Goal: Information Seeking & Learning: Learn about a topic

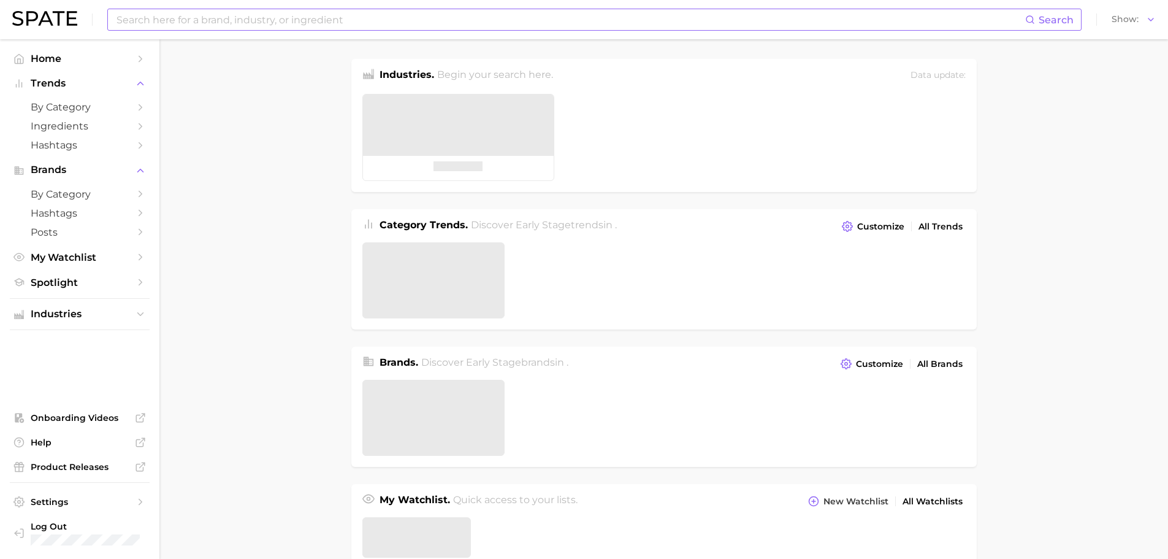
click at [172, 23] on input at bounding box center [570, 19] width 910 height 21
type input "ㅠ"
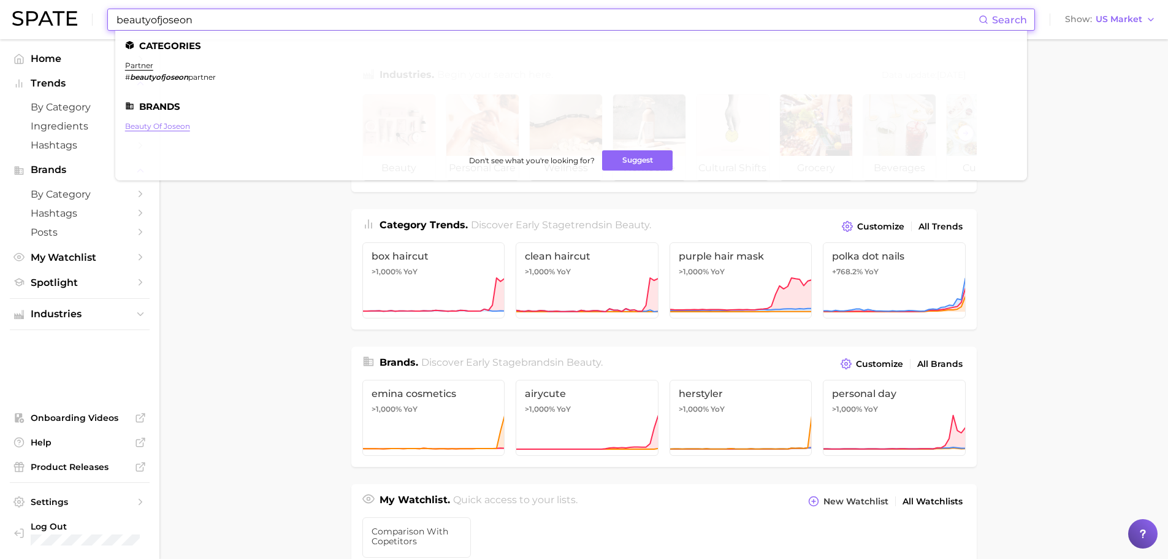
type input "beautyofjoseon"
click at [156, 128] on link "beauty of joseon" at bounding box center [157, 125] width 65 height 9
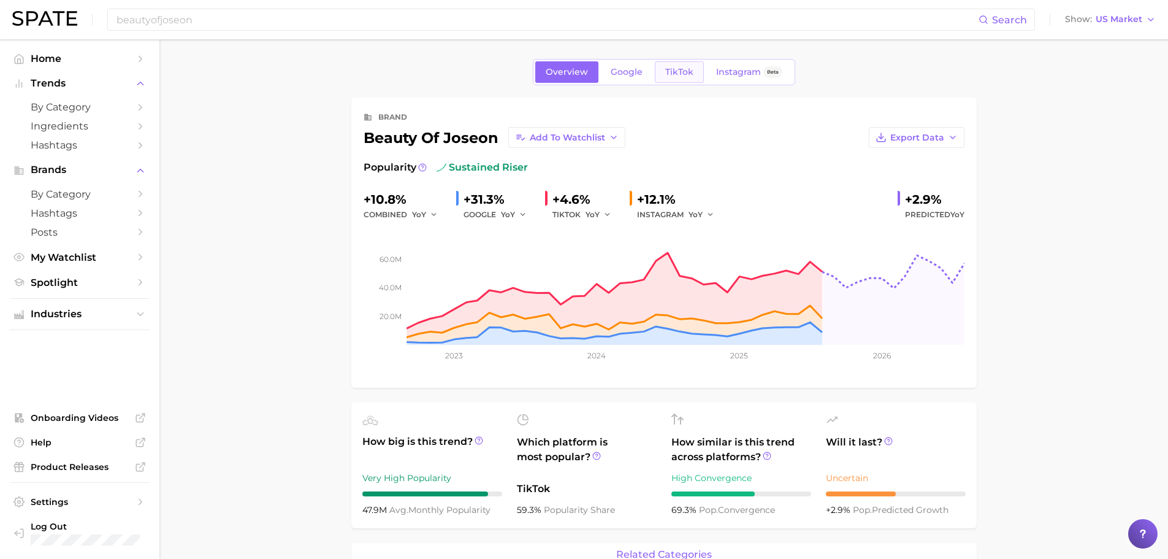
click at [688, 64] on link "TikTok" at bounding box center [679, 71] width 49 height 21
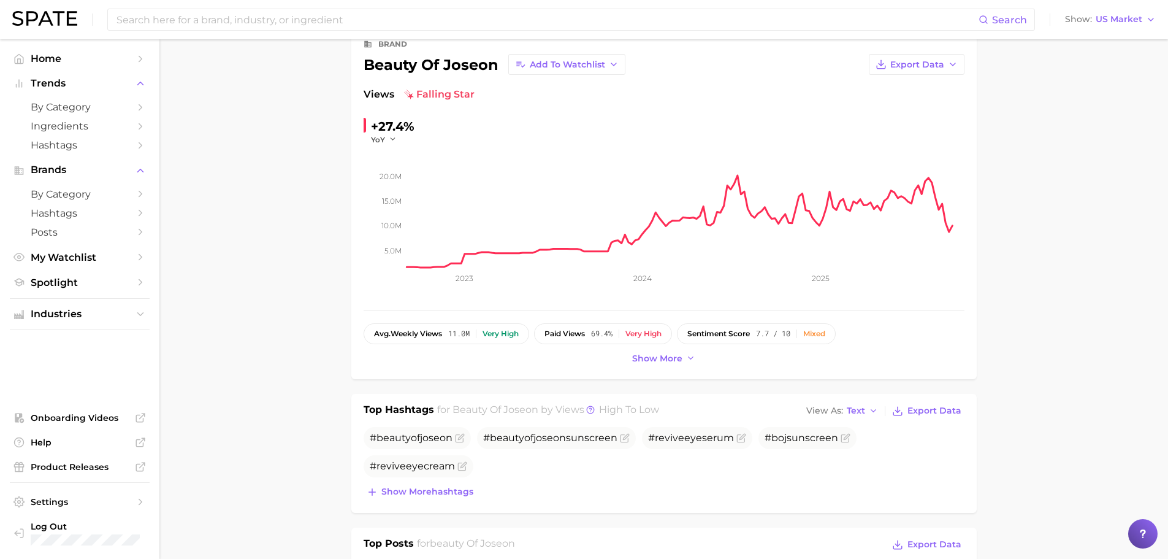
scroll to position [61, 0]
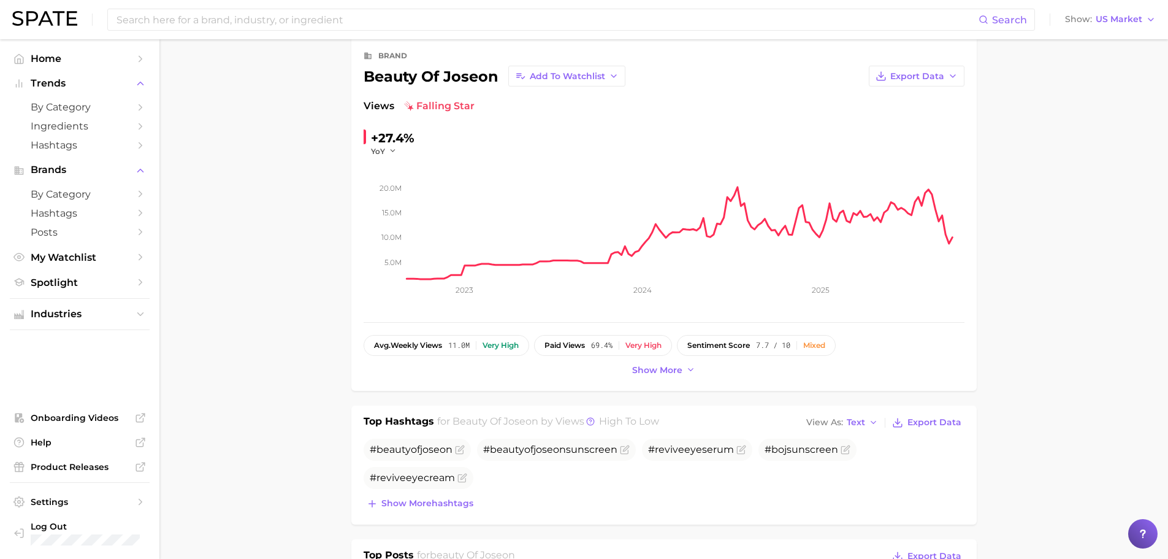
click at [693, 375] on button "Show more" at bounding box center [664, 370] width 70 height 17
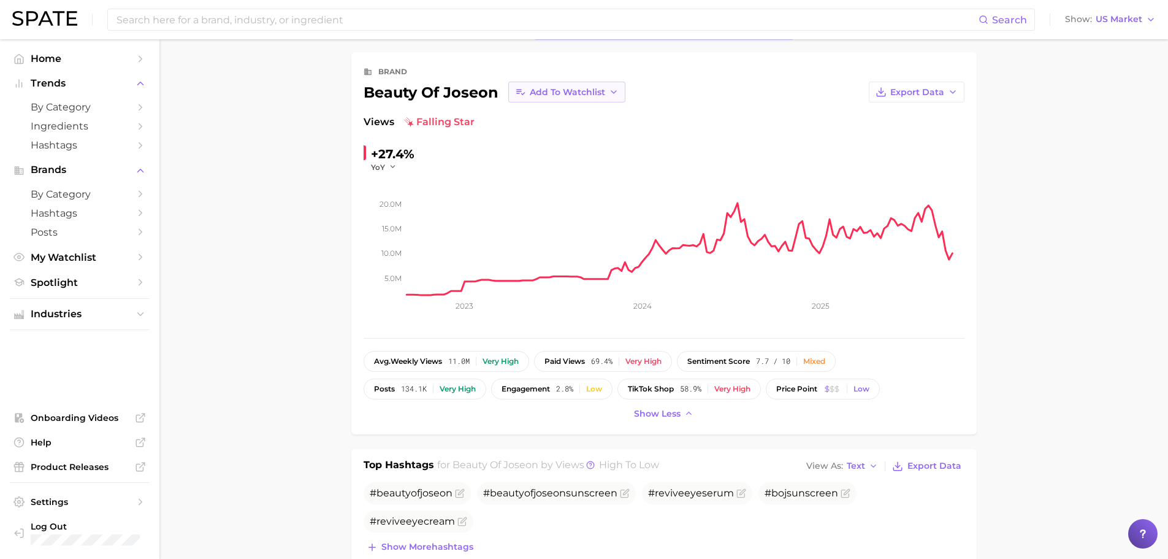
scroll to position [0, 0]
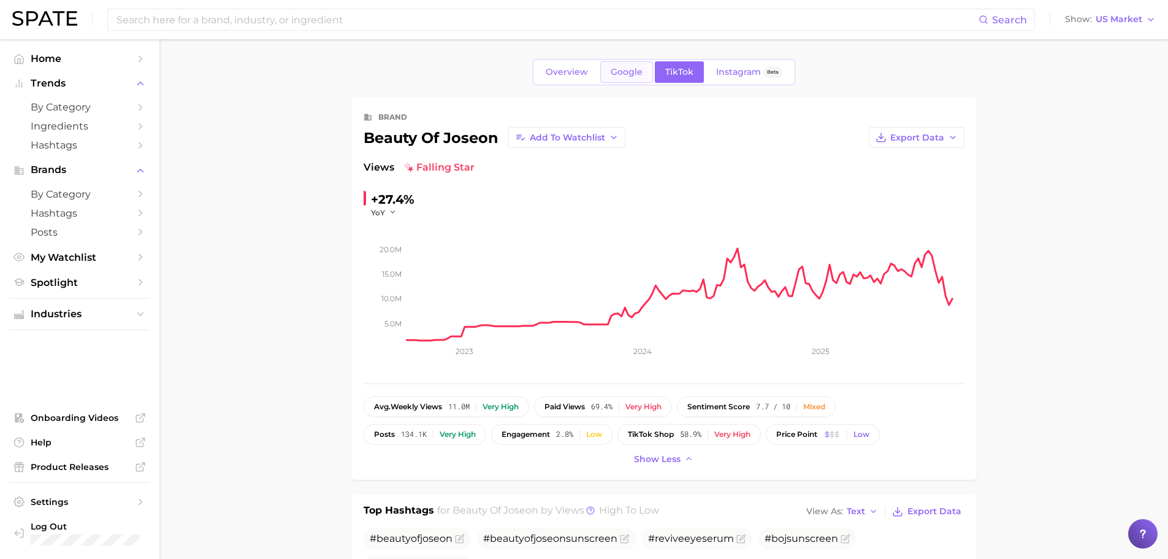
click at [620, 64] on link "Google" at bounding box center [626, 71] width 53 height 21
